Goal: Information Seeking & Learning: Learn about a topic

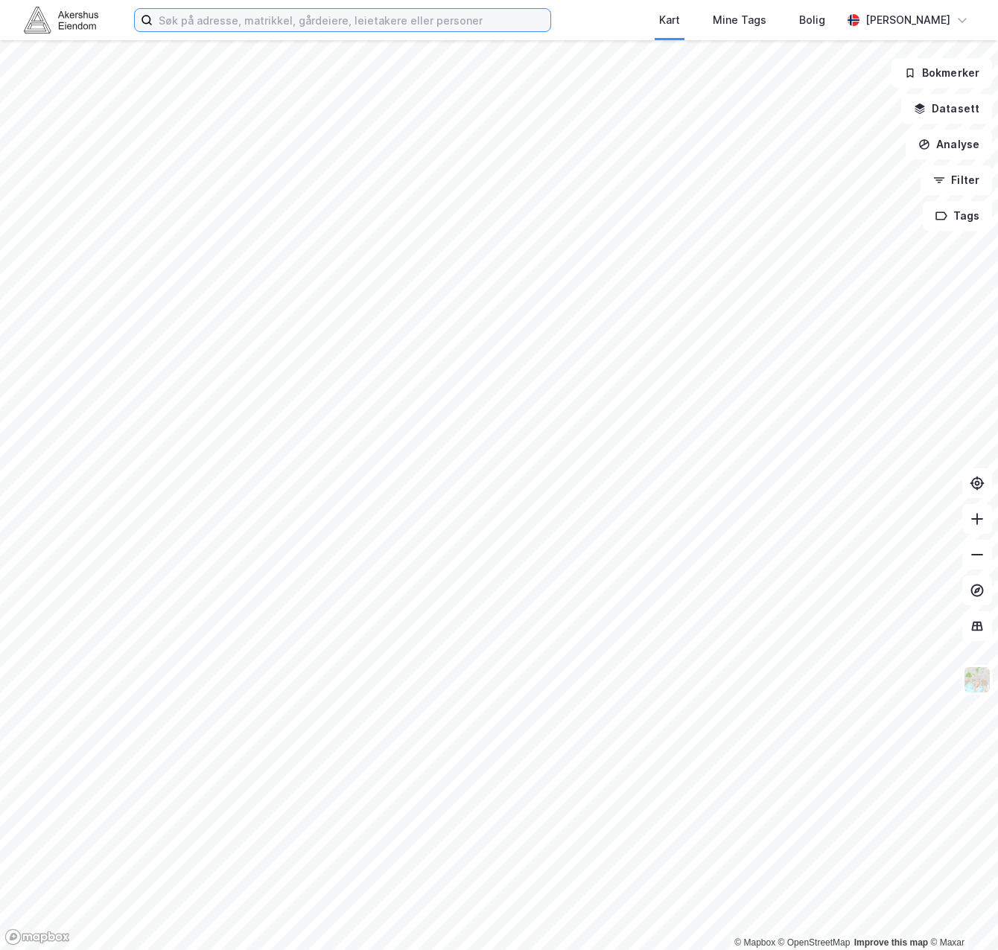
click at [355, 19] on input at bounding box center [352, 20] width 398 height 22
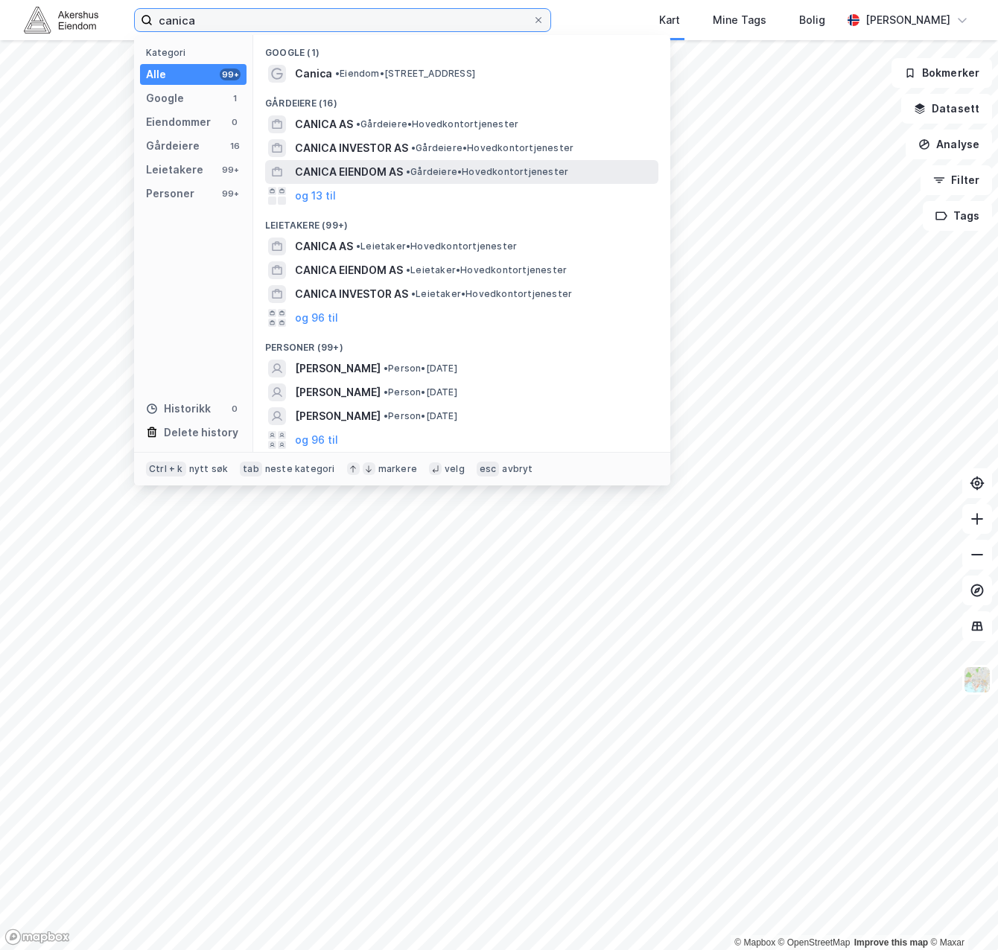
type input "canica"
click at [360, 168] on span "CANICA EIENDOM AS" at bounding box center [349, 172] width 108 height 18
